Goal: Information Seeking & Learning: Learn about a topic

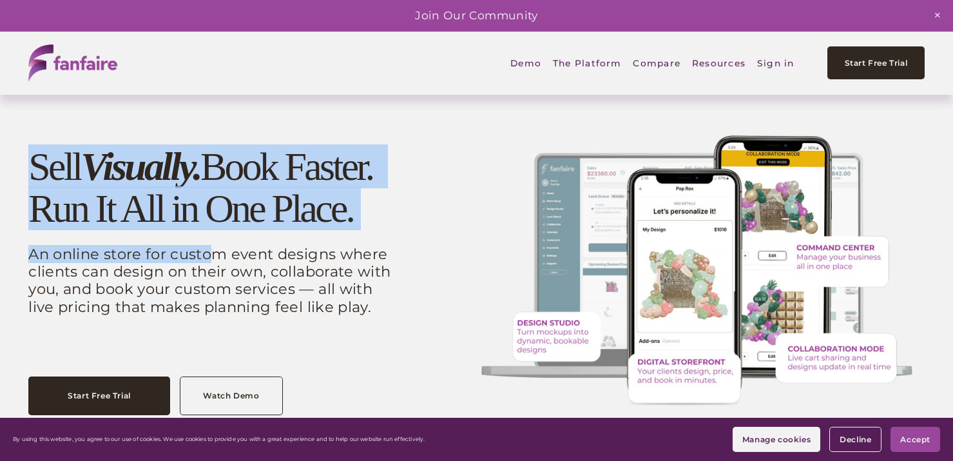
drag, startPoint x: 6, startPoint y: 164, endPoint x: 209, endPoint y: 261, distance: 224.3
click at [209, 261] on div "Sell Visually. Book Faster. Run It All in One Place. An online store for custom…" at bounding box center [476, 270] width 953 height 289
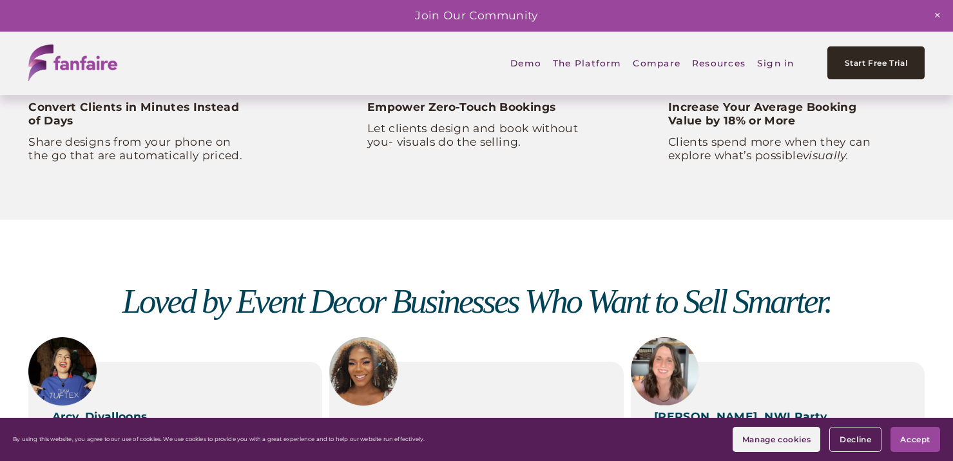
click at [529, 233] on div "Loved by Event Decor Businesses Who Want to Sell Smarter. [PERSON_NAME], Divall…" at bounding box center [476, 411] width 953 height 382
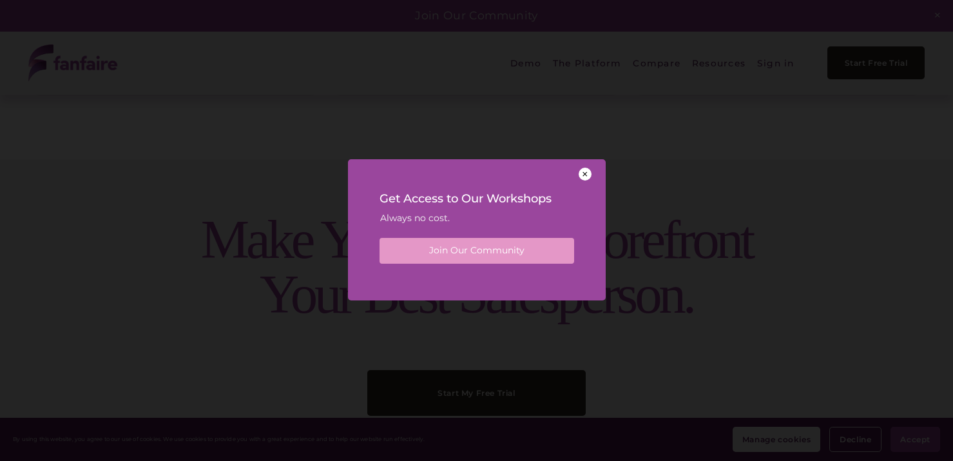
scroll to position [3460, 0]
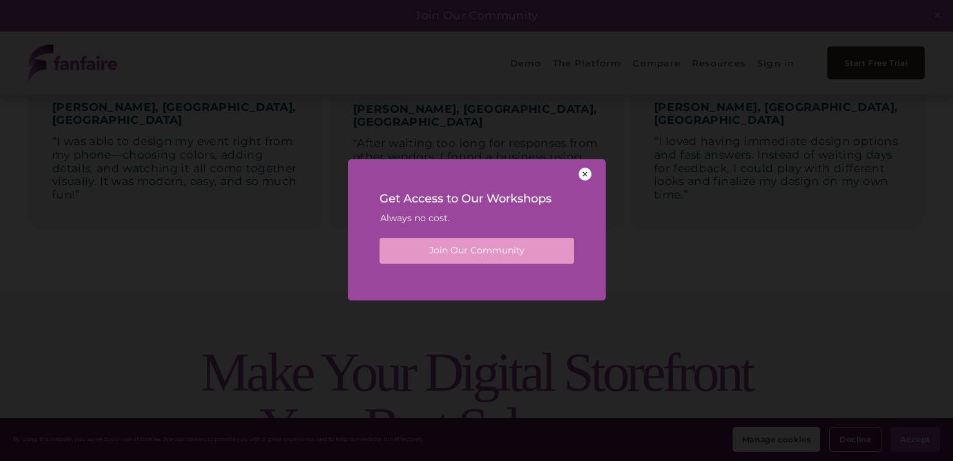
click at [583, 175] on div at bounding box center [585, 174] width 13 height 13
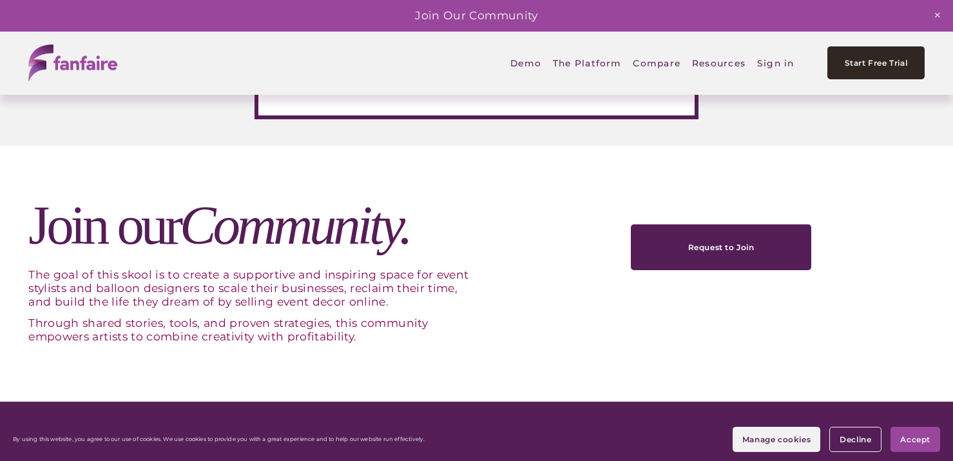
scroll to position [4400, 0]
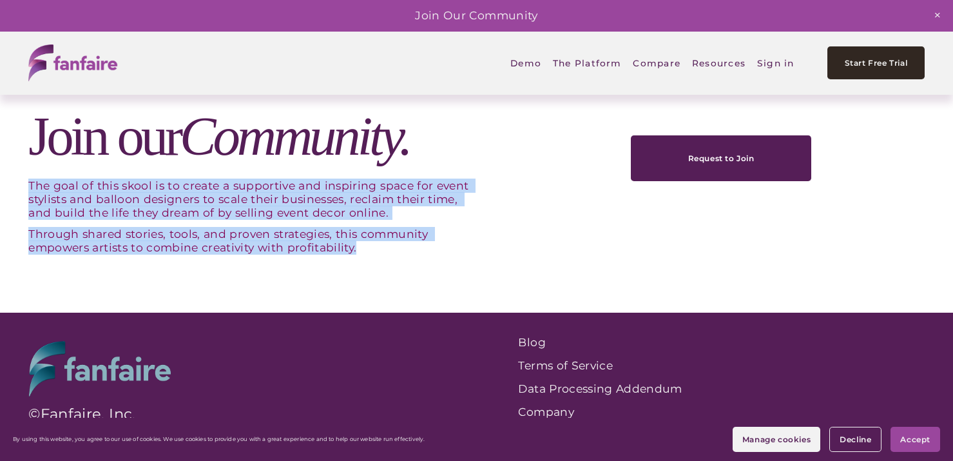
drag, startPoint x: 23, startPoint y: 187, endPoint x: 211, endPoint y: 256, distance: 201.0
click at [211, 256] on div "Join our Community. The goal of this skool is to create a supportive and inspir…" at bounding box center [476, 185] width 953 height 256
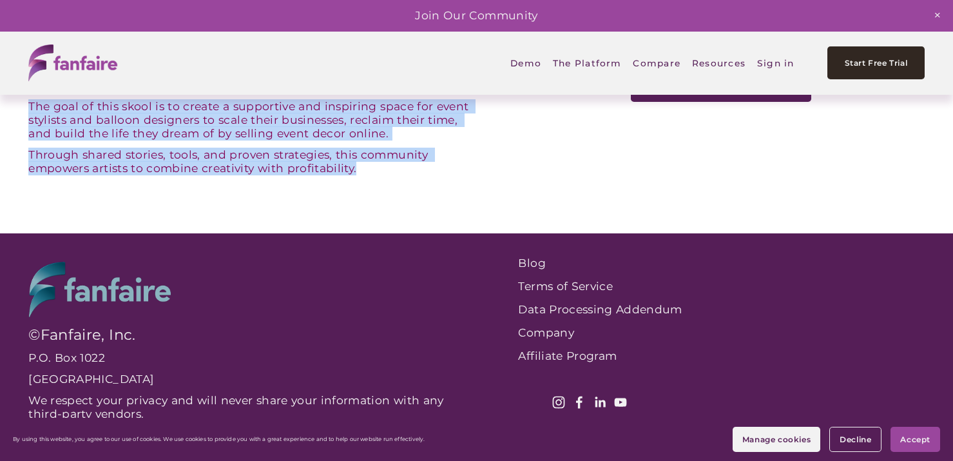
scroll to position [4479, 0]
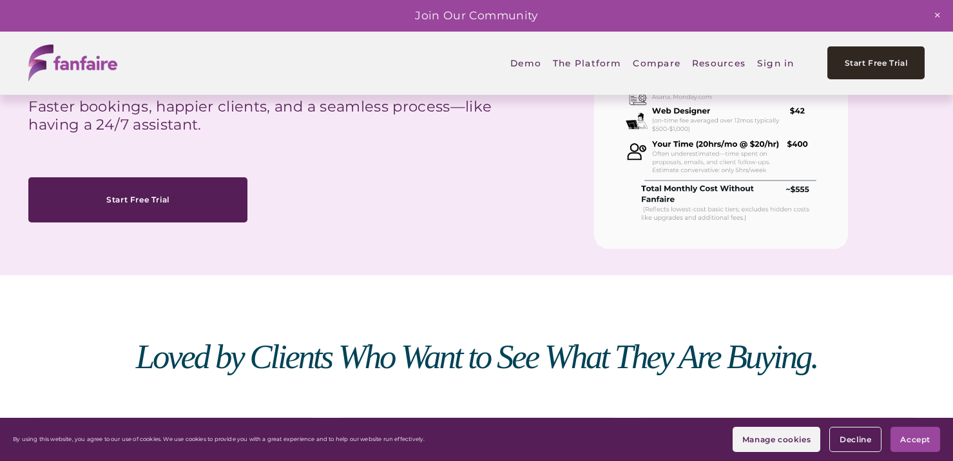
click at [254, 227] on div "The Fanfaire Difference. Fanfaire is the only platform where clients can design…" at bounding box center [476, 68] width 953 height 414
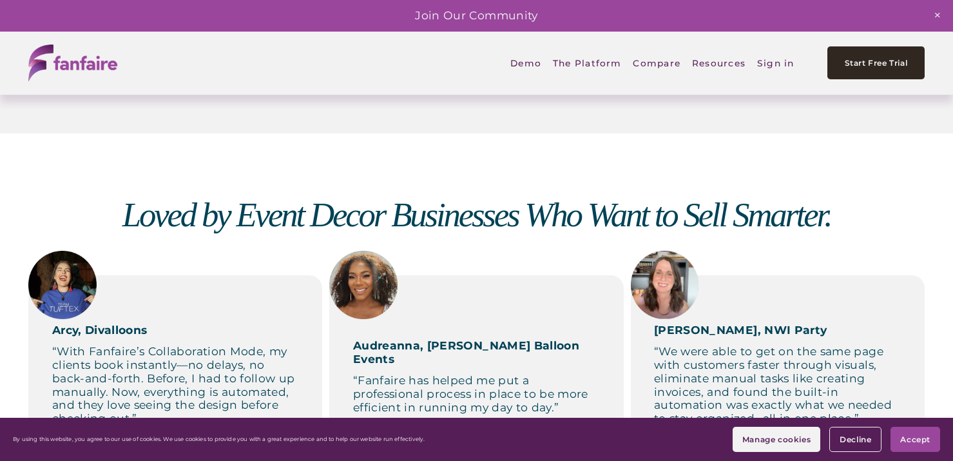
scroll to position [0, 0]
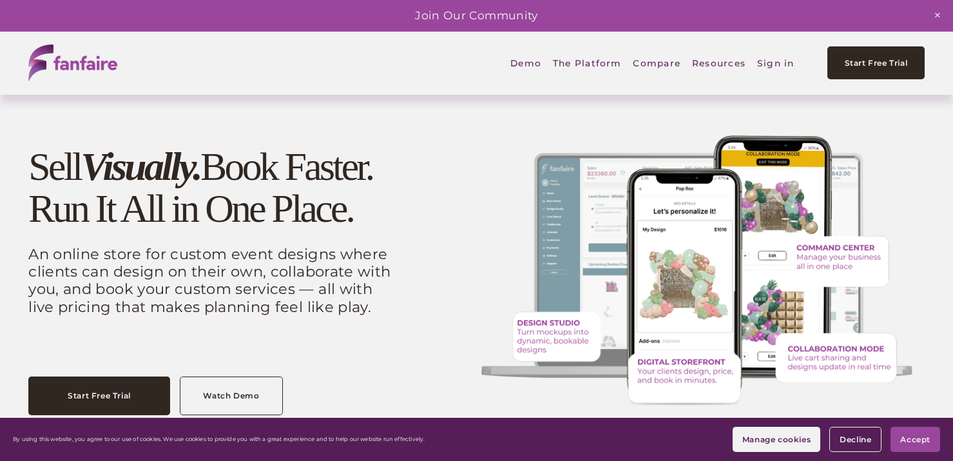
click at [111, 269] on p "An online store for custom event designs where clients can design on their own,…" at bounding box center [212, 281] width 368 height 70
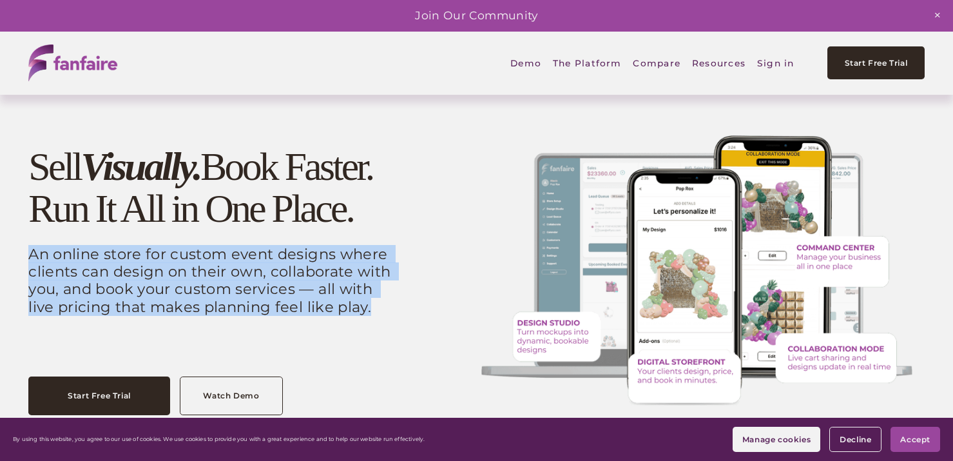
click at [111, 269] on p "An online store for custom event designs where clients can design on their own,…" at bounding box center [212, 281] width 368 height 70
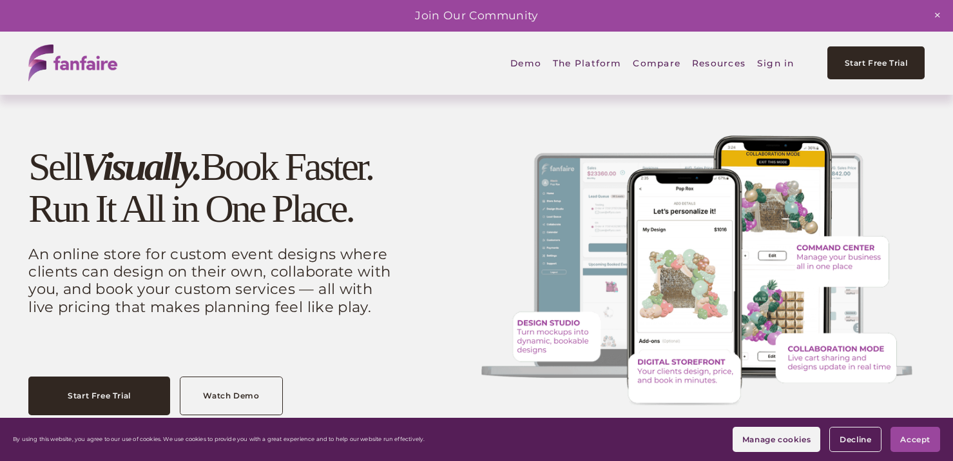
click at [56, 194] on h1 "Sell Visually. Book Faster. Run It All in One Place." at bounding box center [212, 188] width 368 height 84
click at [52, 273] on p "An online store for custom event designs where clients can design on their own,…" at bounding box center [212, 281] width 368 height 70
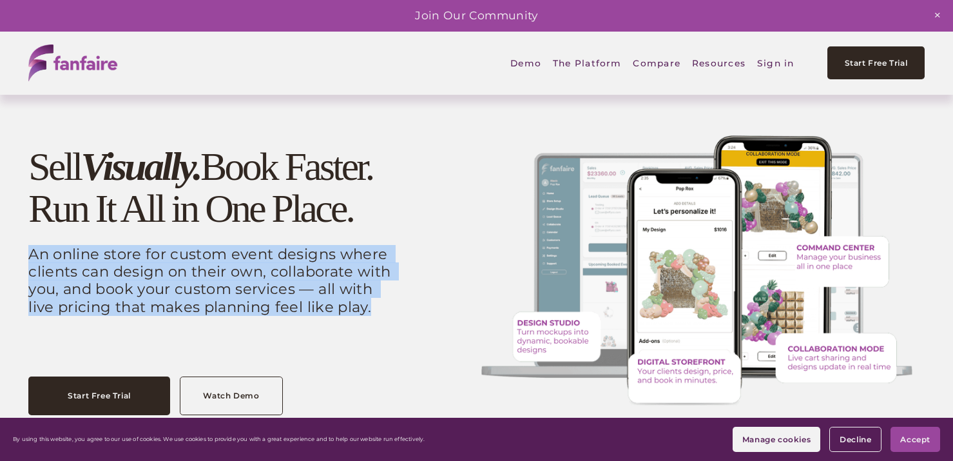
click at [52, 273] on p "An online store for custom event designs where clients can design on their own,…" at bounding box center [212, 281] width 368 height 70
copy div "An online store for custom event designs where clients can design on their own,…"
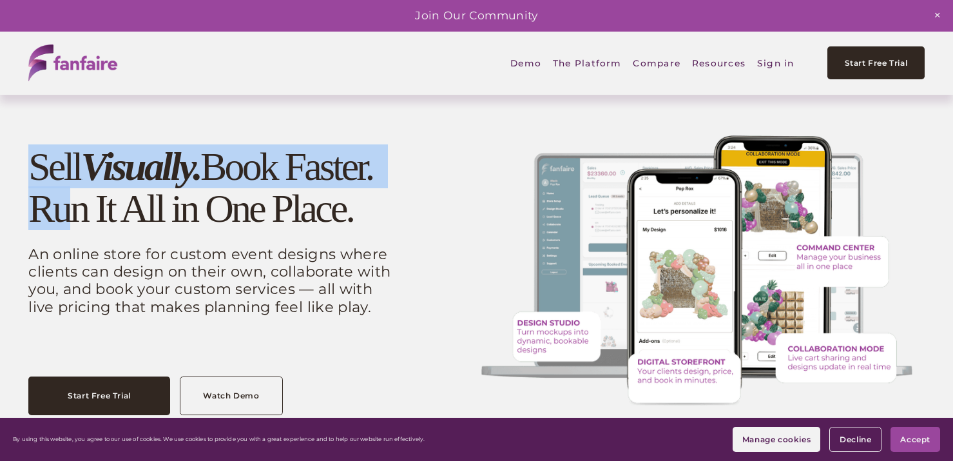
drag, startPoint x: 23, startPoint y: 171, endPoint x: 72, endPoint y: 194, distance: 53.6
click at [72, 194] on div "Sell Visually. Book Faster. Run It All in One Place. An online store for custom…" at bounding box center [476, 270] width 953 height 289
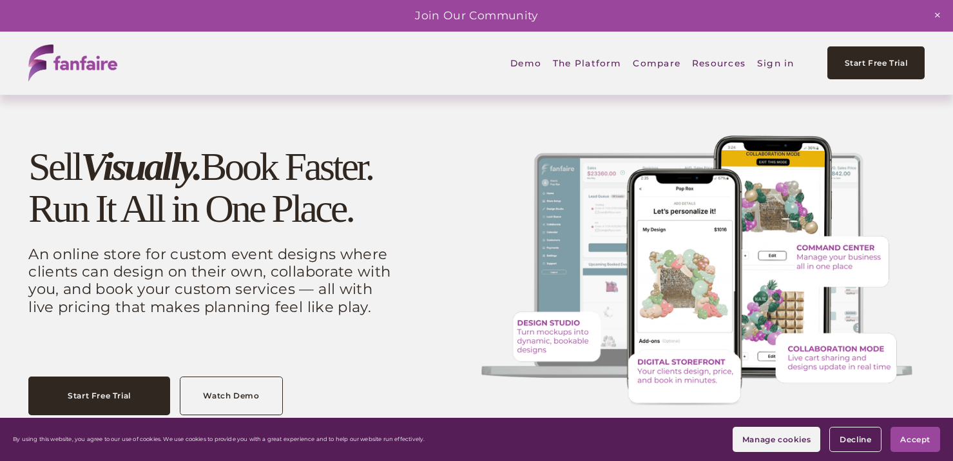
click at [139, 298] on p "An online store for custom event designs where clients can design on their own,…" at bounding box center [212, 281] width 368 height 70
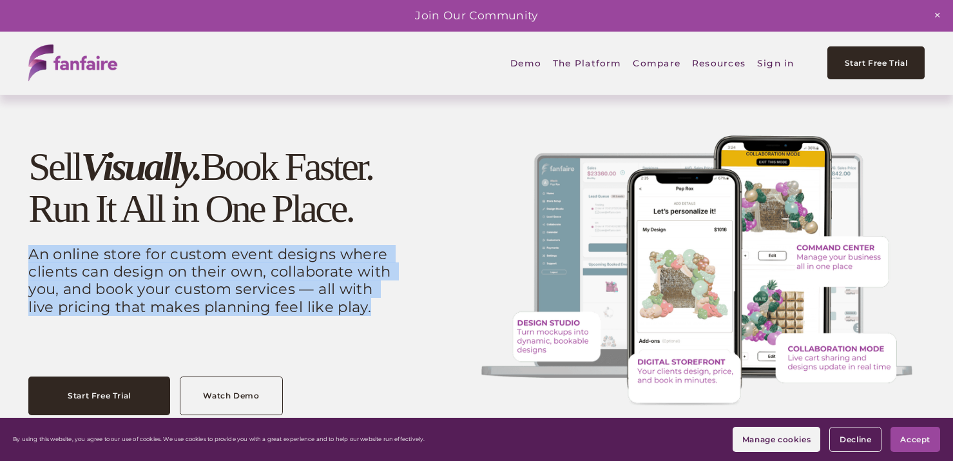
click at [139, 298] on p "An online store for custom event designs where clients can design on their own,…" at bounding box center [212, 281] width 368 height 70
copy div "An online store for custom event designs where clients can design on their own,…"
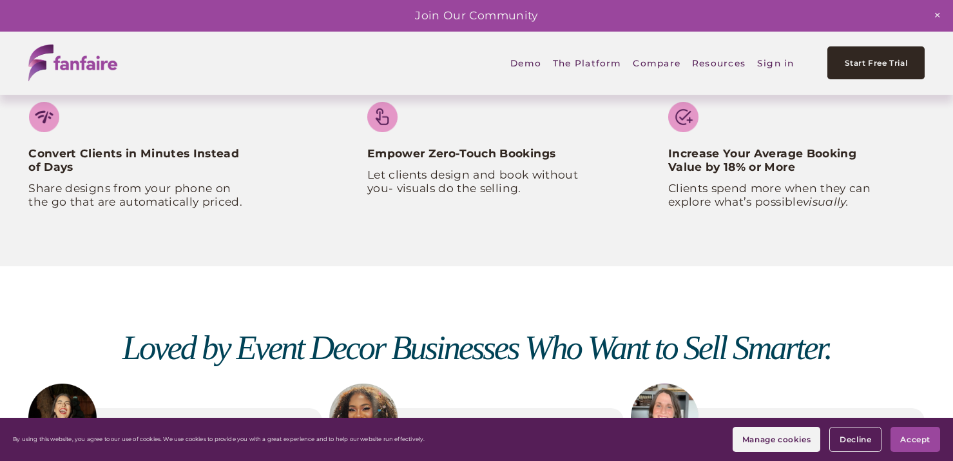
scroll to position [383, 0]
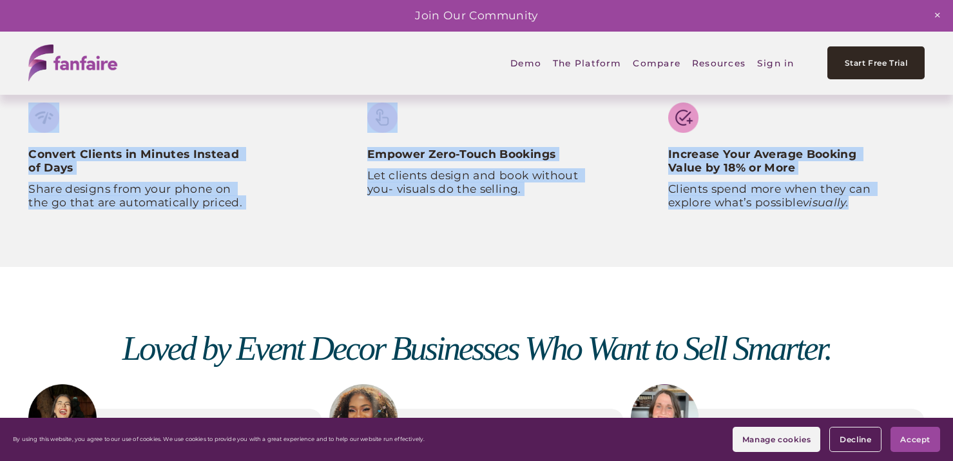
drag, startPoint x: 17, startPoint y: 158, endPoint x: 865, endPoint y: 217, distance: 850.8
click at [865, 217] on div "Convert Clients in Minutes Instead of Days Share designs from your phone on the…" at bounding box center [476, 165] width 953 height 140
copy div "Convert Clients in Minutes Instead of Days Share designs from your phone on the…"
